Goal: Check status: Check status

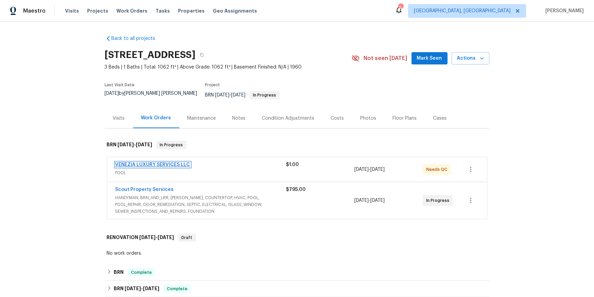
click at [162, 167] on link "VENEZIA LUXURY SERVICES LLC" at bounding box center [152, 164] width 75 height 5
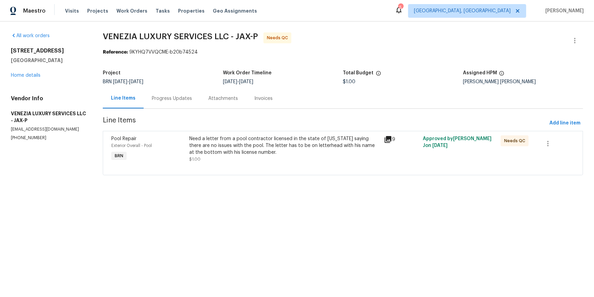
click at [391, 143] on icon at bounding box center [388, 139] width 7 height 7
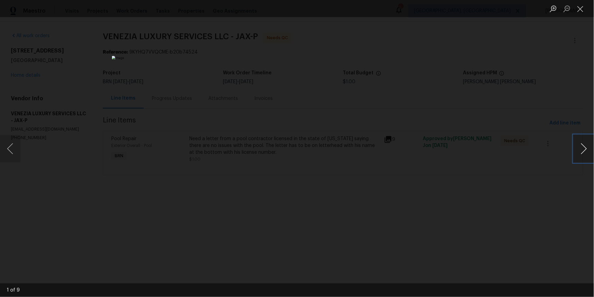
click at [581, 147] on button "Next image" at bounding box center [584, 148] width 20 height 27
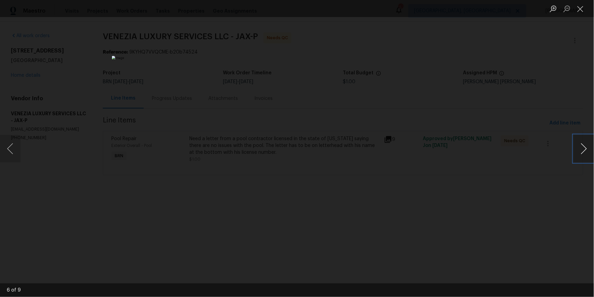
click at [581, 147] on button "Next image" at bounding box center [584, 148] width 20 height 27
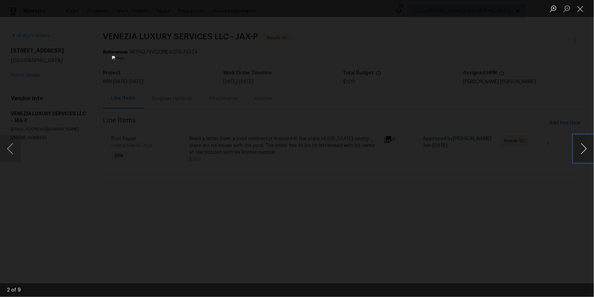
click at [581, 147] on button "Next image" at bounding box center [584, 148] width 20 height 27
click at [580, 12] on button "Close lightbox" at bounding box center [581, 9] width 14 height 12
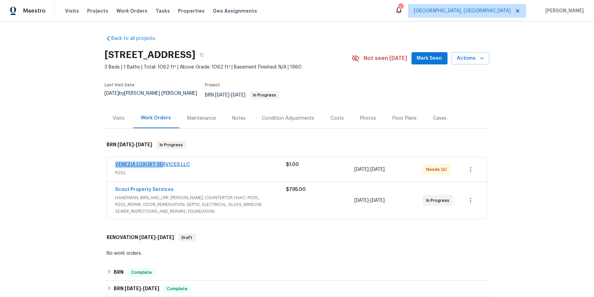
click at [175, 168] on span "VENEZIA LUXURY SERVICES LLC" at bounding box center [152, 164] width 75 height 7
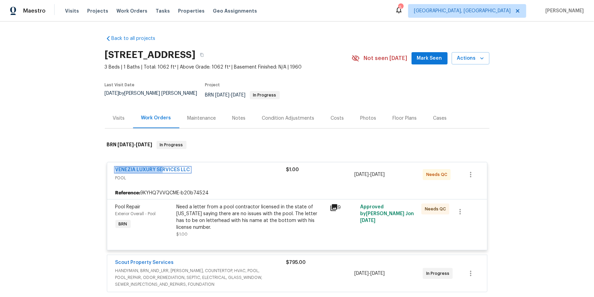
click at [170, 172] on link "VENEZIA LUXURY SERVICES LLC" at bounding box center [152, 169] width 75 height 5
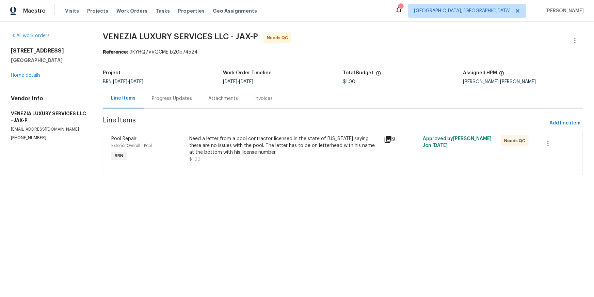
click at [188, 102] on div "Progress Updates" at bounding box center [172, 98] width 40 height 7
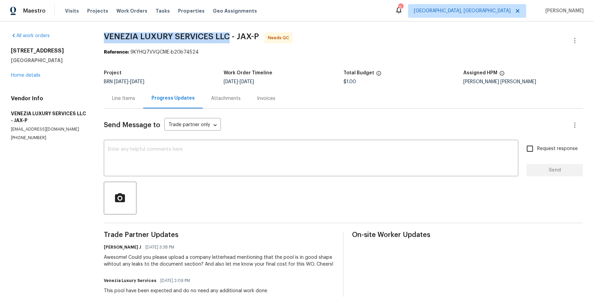
drag, startPoint x: 115, startPoint y: 36, endPoint x: 271, endPoint y: 36, distance: 155.9
click at [259, 36] on span "VENEZIA LUXURY SERVICES LLC - JAX-P" at bounding box center [181, 36] width 155 height 8
drag, startPoint x: 308, startPoint y: 38, endPoint x: 115, endPoint y: 44, distance: 193.5
click at [115, 44] on span "VENEZIA LUXURY SERVICES LLC - JAX-P Needs QC" at bounding box center [335, 40] width 463 height 16
copy span "VENEZIA LUXURY SERVICES LLC - JAX-P"
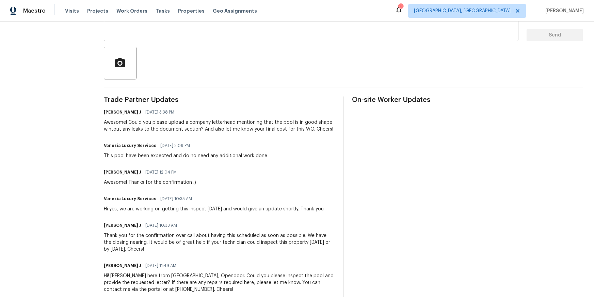
scroll to position [147, 0]
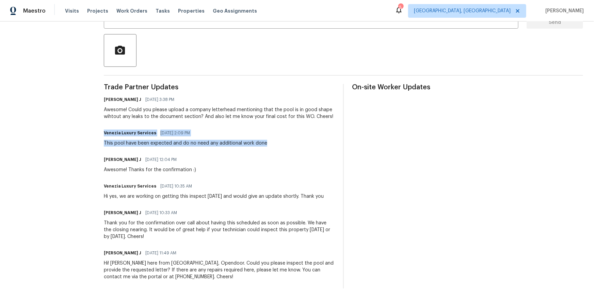
drag, startPoint x: 114, startPoint y: 178, endPoint x: 281, endPoint y: 192, distance: 167.4
click at [281, 192] on div "All work orders 210 Hilltop Dr Orange Park, FL 32073 Home details Vendor Info V…" at bounding box center [297, 86] width 594 height 425
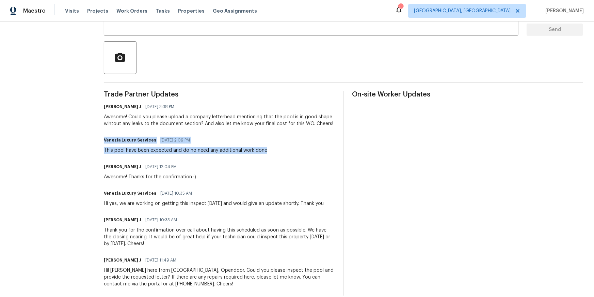
scroll to position [137, 0]
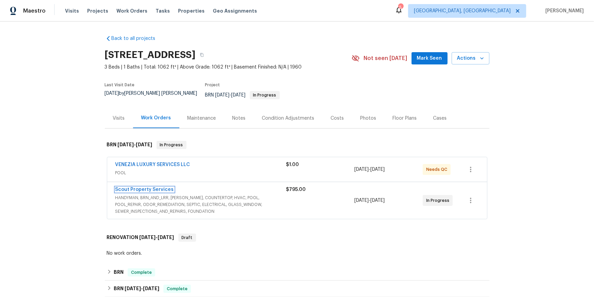
click at [150, 192] on link "Scout Property Services" at bounding box center [144, 189] width 59 height 5
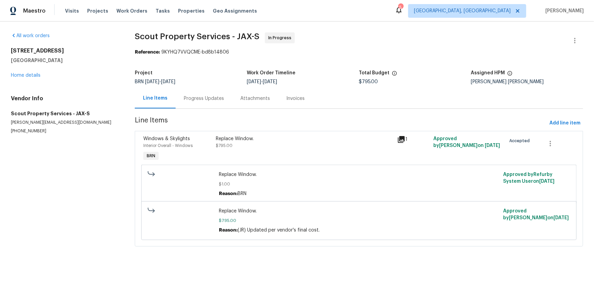
click at [216, 108] on div "Progress Updates" at bounding box center [204, 98] width 57 height 20
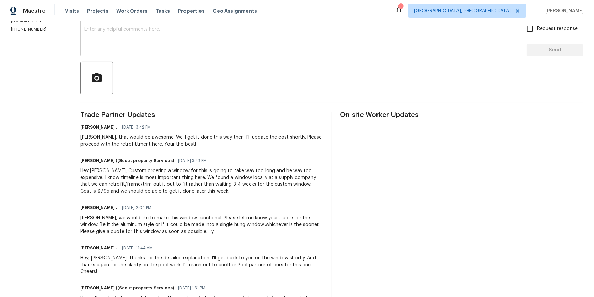
scroll to position [187, 0]
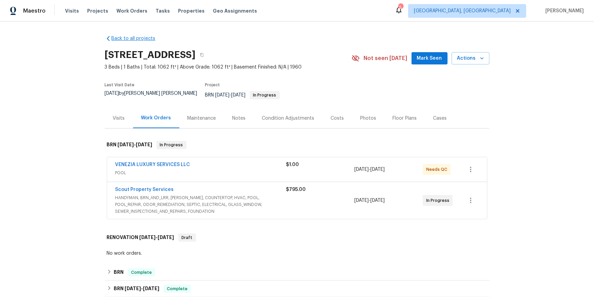
click at [136, 46] on div "Back to all projects [STREET_ADDRESS] 3 Beds | 1 Baths | Total: 1062 ft² | Abov…" at bounding box center [297, 219] width 385 height 379
click at [137, 42] on link "Back to all projects" at bounding box center [137, 38] width 65 height 7
